Goal: Transaction & Acquisition: Purchase product/service

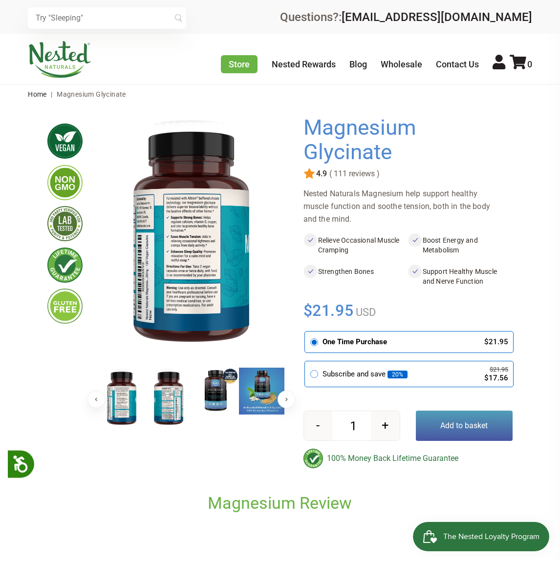
drag, startPoint x: 305, startPoint y: 115, endPoint x: 381, endPoint y: 175, distance: 96.4
click at [381, 175] on div "Magnesium Glycinate Share" at bounding box center [407, 292] width 209 height 353
copy div "Magnesium Glycinate Share 111 4.9 ( 111 reviews )"
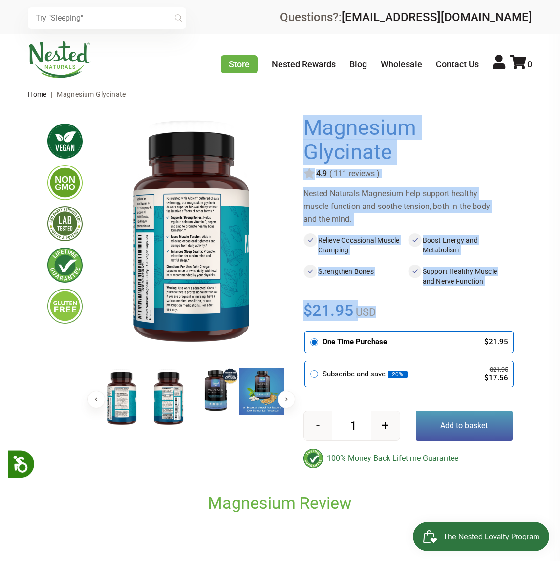
drag, startPoint x: 302, startPoint y: 310, endPoint x: 385, endPoint y: 316, distance: 83.3
click at [385, 316] on div "× Previous" at bounding box center [279, 298] width 465 height 372
click at [399, 314] on div "$21.95 USD" at bounding box center [407, 310] width 209 height 21
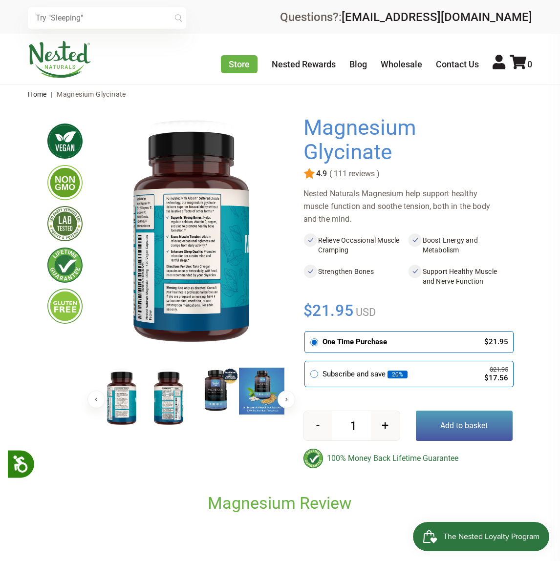
click at [391, 312] on div "$21.95 USD" at bounding box center [407, 310] width 209 height 21
drag, startPoint x: 379, startPoint y: 309, endPoint x: 305, endPoint y: 309, distance: 73.8
click at [305, 309] on div "$21.95 USD" at bounding box center [407, 310] width 209 height 21
copy div "$21.95 USD"
